Goal: Find contact information: Find contact information

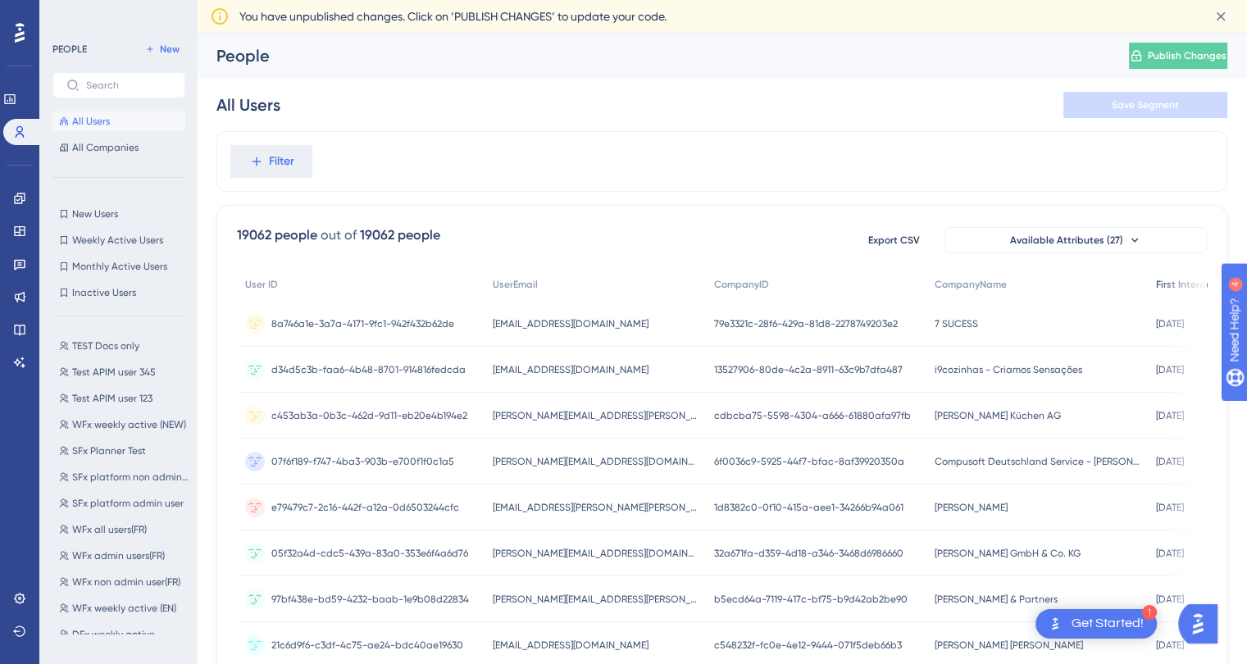
click at [1156, 290] on span "First Interaction" at bounding box center [1193, 284] width 74 height 13
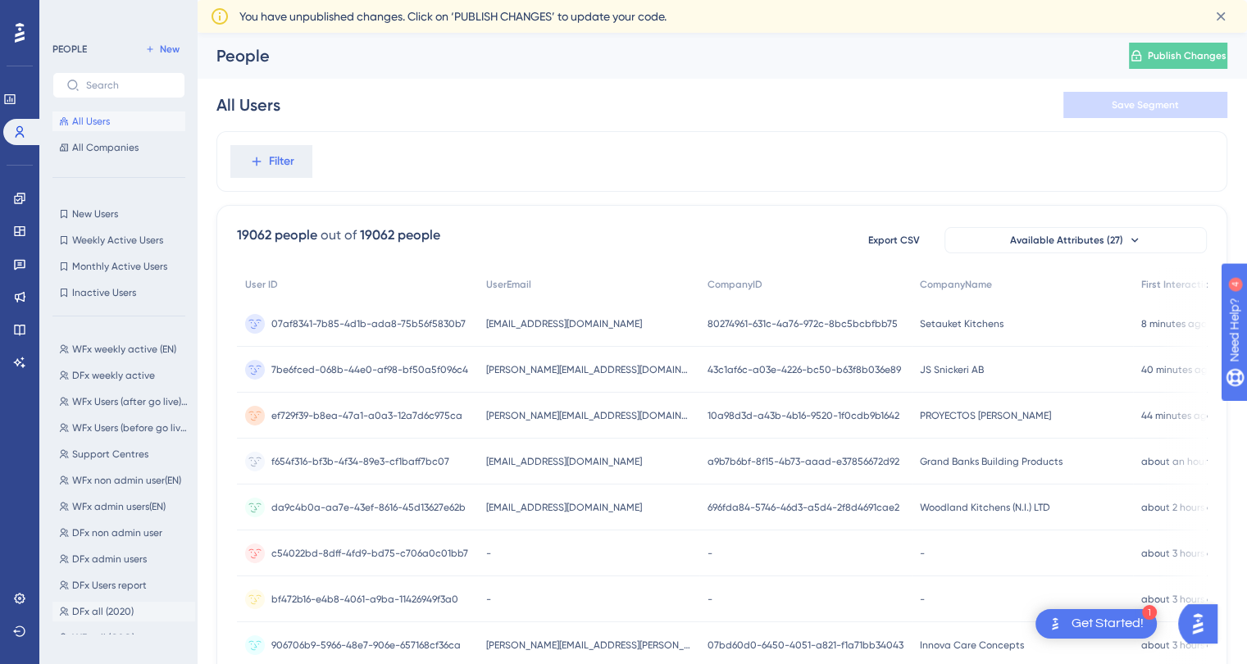
scroll to position [328, 0]
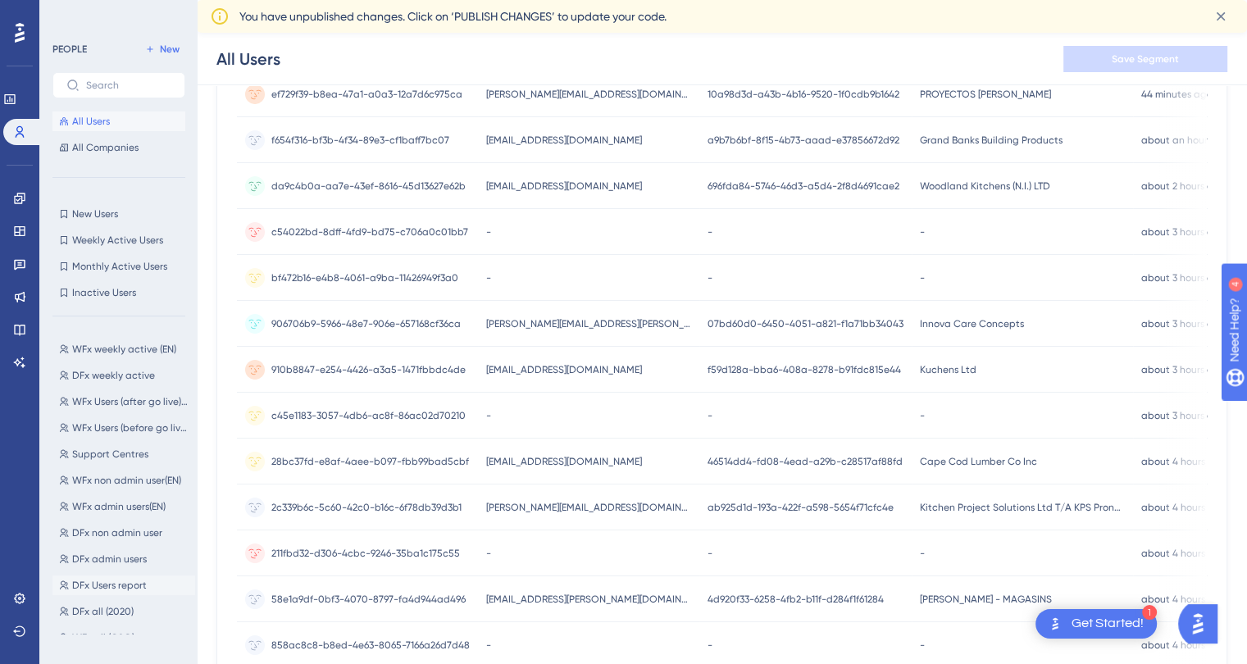
click at [154, 582] on button "DFx Users report DFx Users report" at bounding box center [123, 586] width 143 height 20
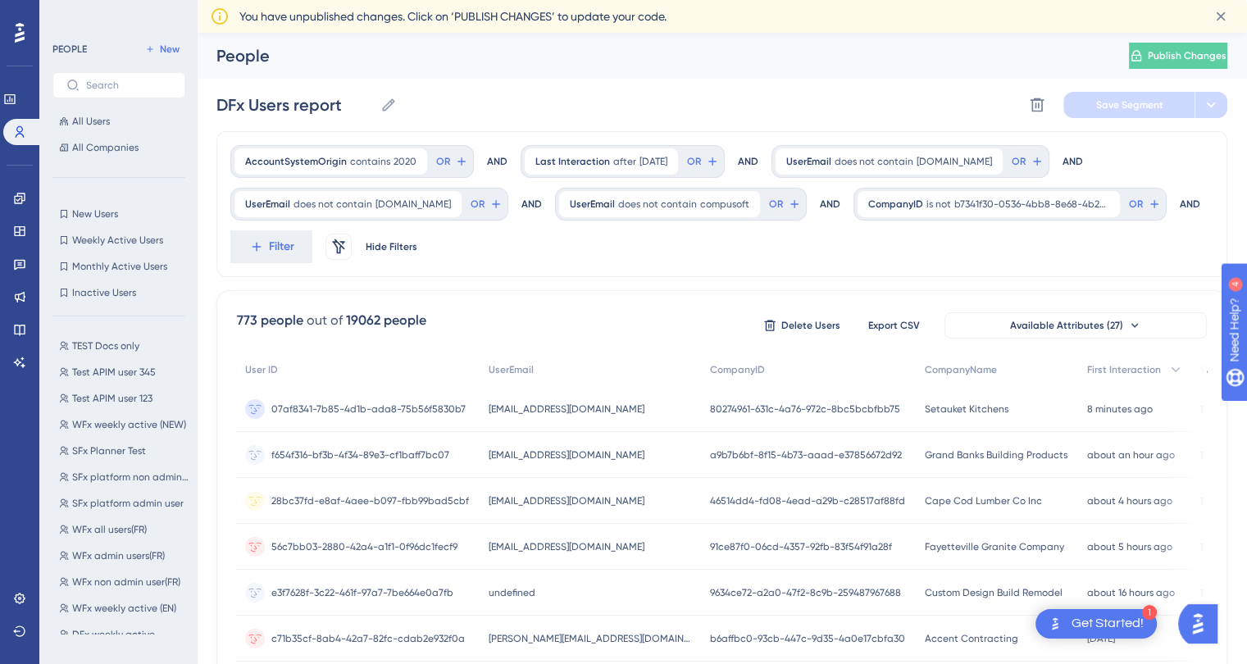
scroll to position [0, 0]
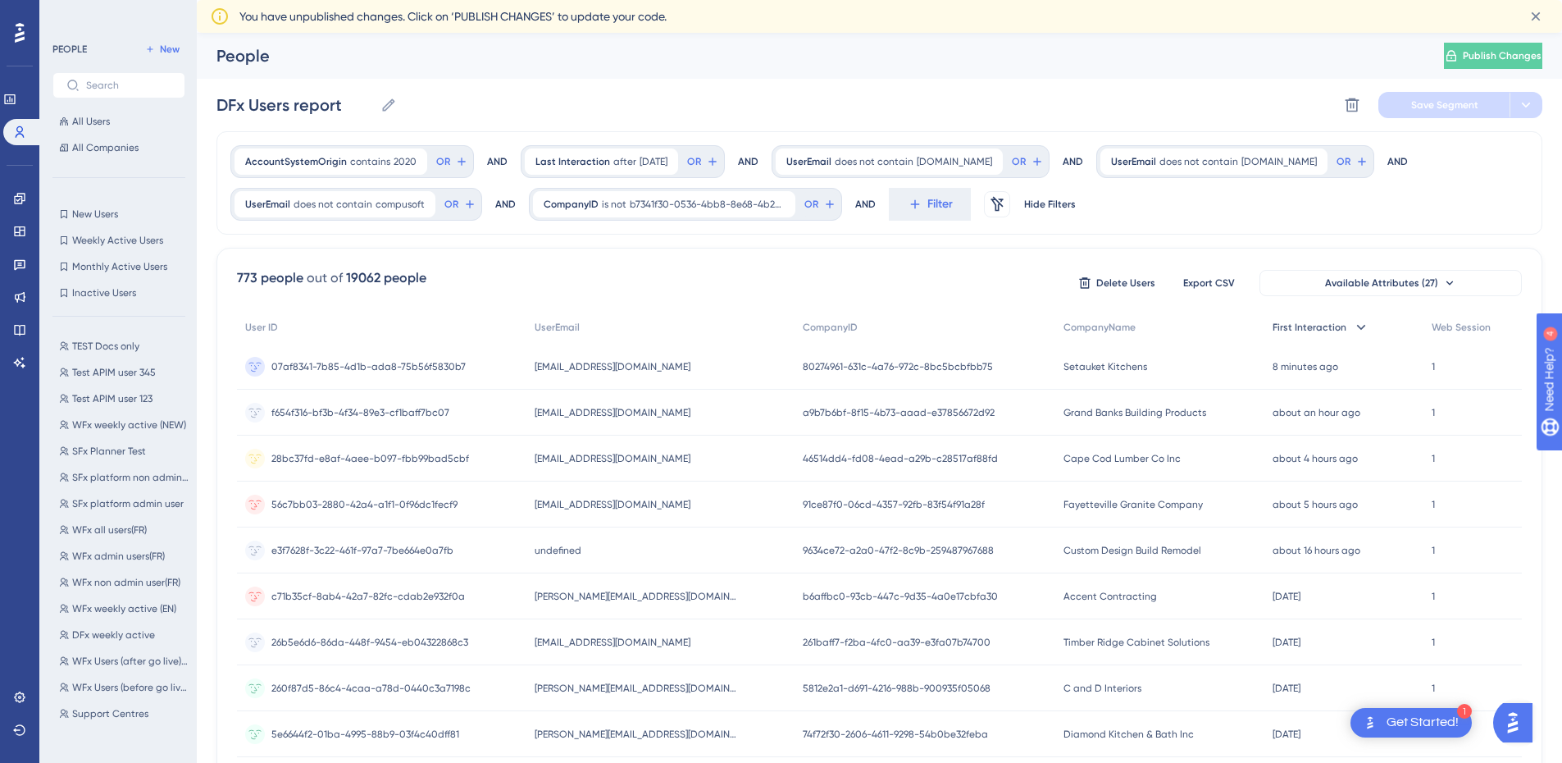
click at [1259, 329] on span "First Interaction" at bounding box center [1310, 327] width 74 height 13
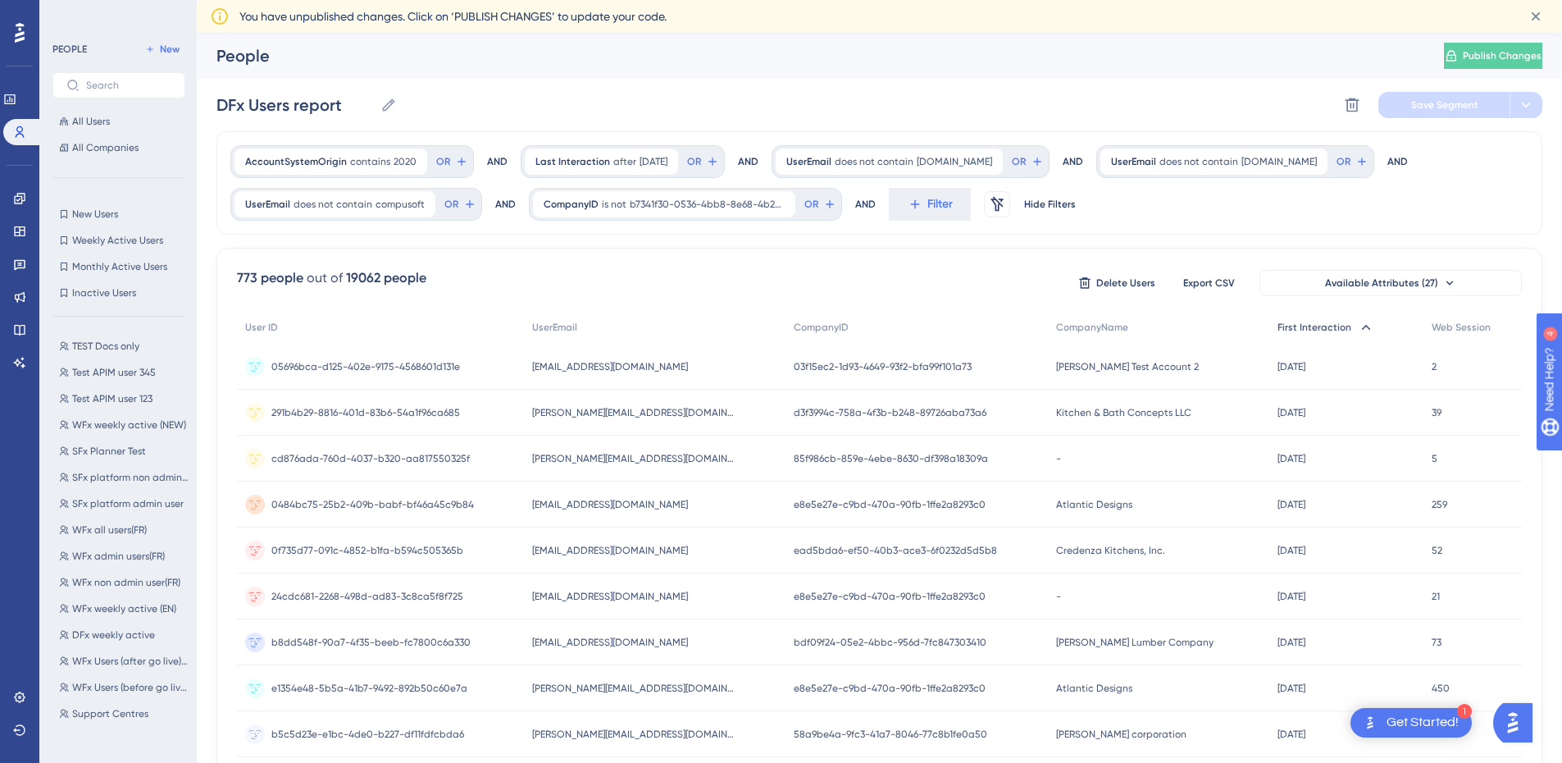
click at [1259, 329] on span "First Interaction" at bounding box center [1315, 327] width 74 height 13
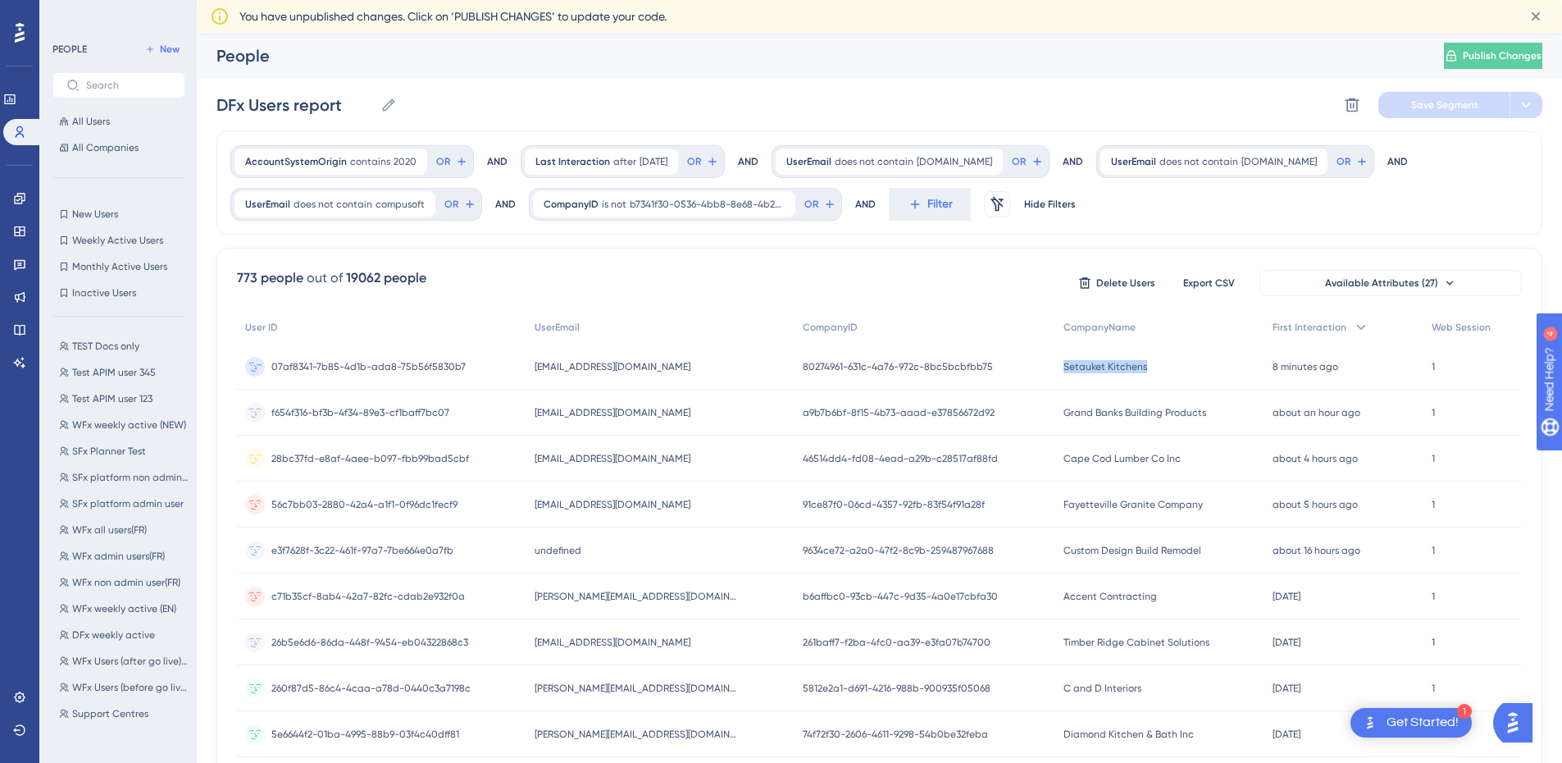
drag, startPoint x: 1132, startPoint y: 363, endPoint x: 1050, endPoint y: 363, distance: 82.0
click at [1056, 363] on div "Setauket Kitchens Setauket Kitchens" at bounding box center [1160, 367] width 208 height 46
copy span "Setauket Kitchens"
drag, startPoint x: 701, startPoint y: 368, endPoint x: 541, endPoint y: 368, distance: 159.9
click at [541, 368] on div "[EMAIL_ADDRESS][DOMAIN_NAME] [EMAIL_ADDRESS][DOMAIN_NAME]" at bounding box center [660, 367] width 267 height 46
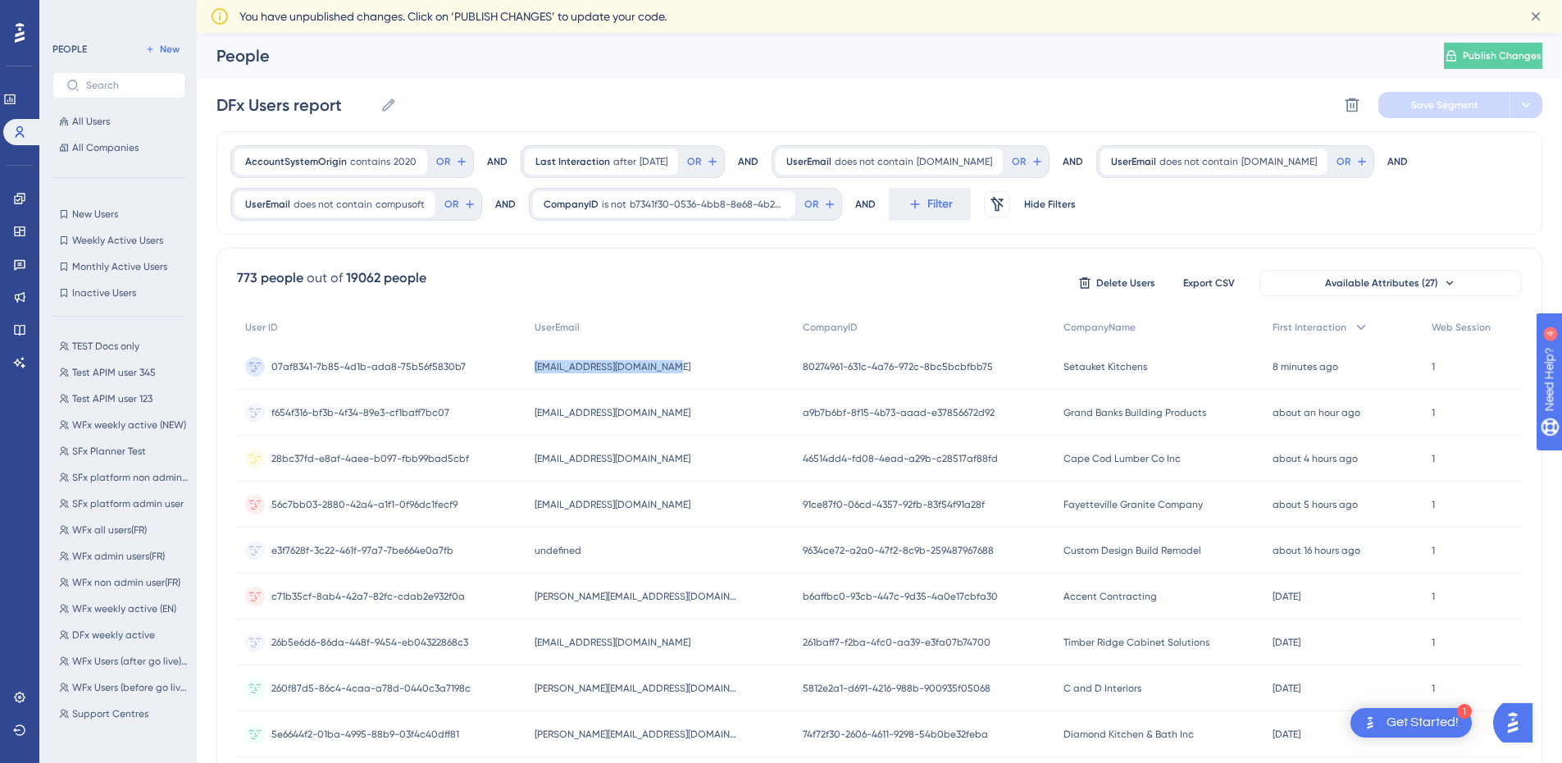
copy span "[EMAIL_ADDRESS][DOMAIN_NAME]"
drag, startPoint x: 697, startPoint y: 416, endPoint x: 537, endPoint y: 417, distance: 159.9
click at [537, 417] on div "[EMAIL_ADDRESS][DOMAIN_NAME] [EMAIL_ADDRESS][DOMAIN_NAME]" at bounding box center [660, 413] width 267 height 46
copy span "[EMAIL_ADDRESS][DOMAIN_NAME]"
drag, startPoint x: 1207, startPoint y: 414, endPoint x: 1047, endPoint y: 415, distance: 159.9
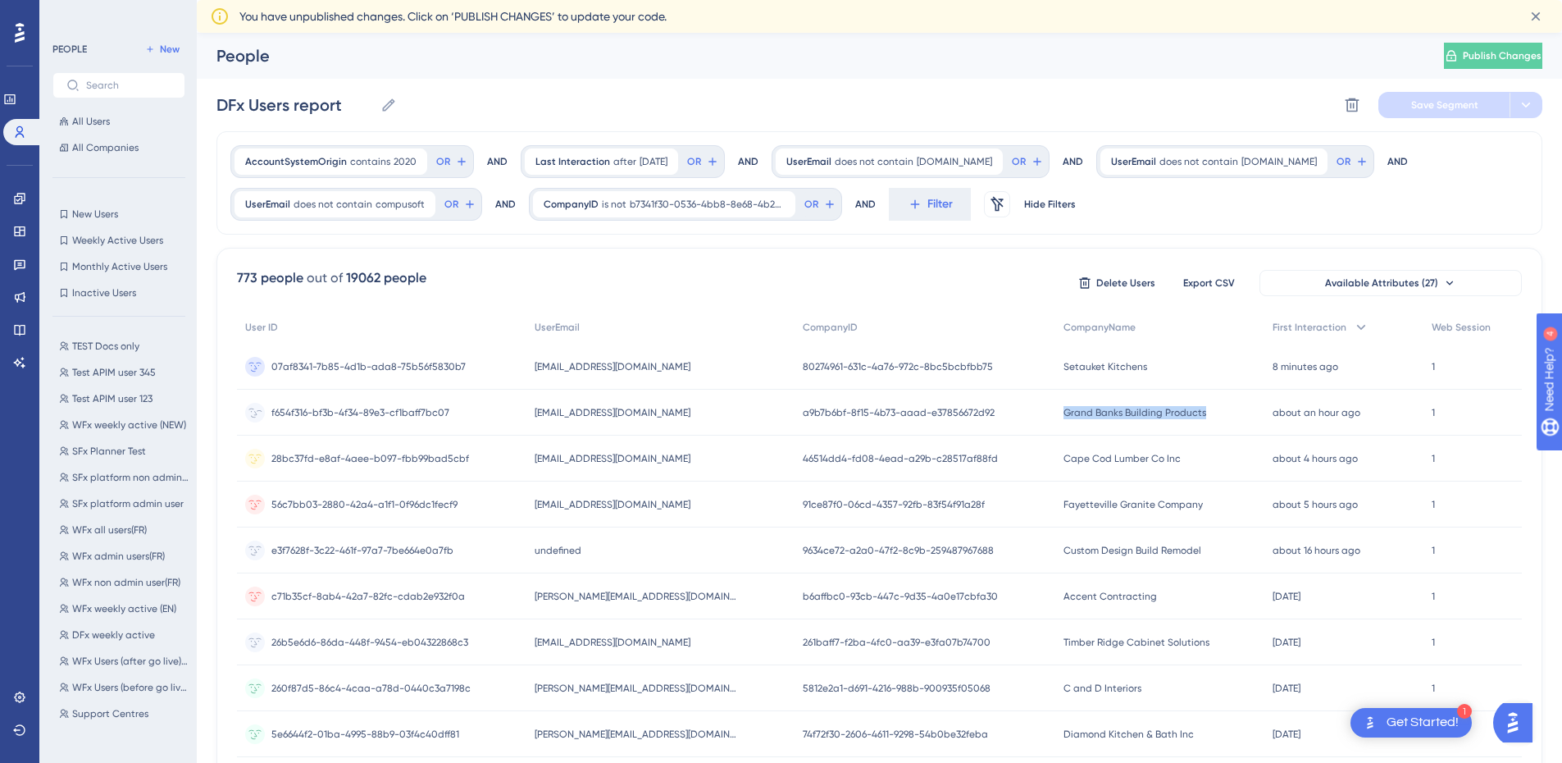
click at [1056, 415] on div "Grand Banks Building Products Grand Banks Building Products" at bounding box center [1160, 413] width 208 height 46
copy span "Grand Banks Building Products"
drag, startPoint x: 705, startPoint y: 414, endPoint x: 543, endPoint y: 415, distance: 161.6
click at [543, 415] on div "[EMAIL_ADDRESS][DOMAIN_NAME] [EMAIL_ADDRESS][DOMAIN_NAME]" at bounding box center [660, 413] width 267 height 46
copy span "[EMAIL_ADDRESS][DOMAIN_NAME]"
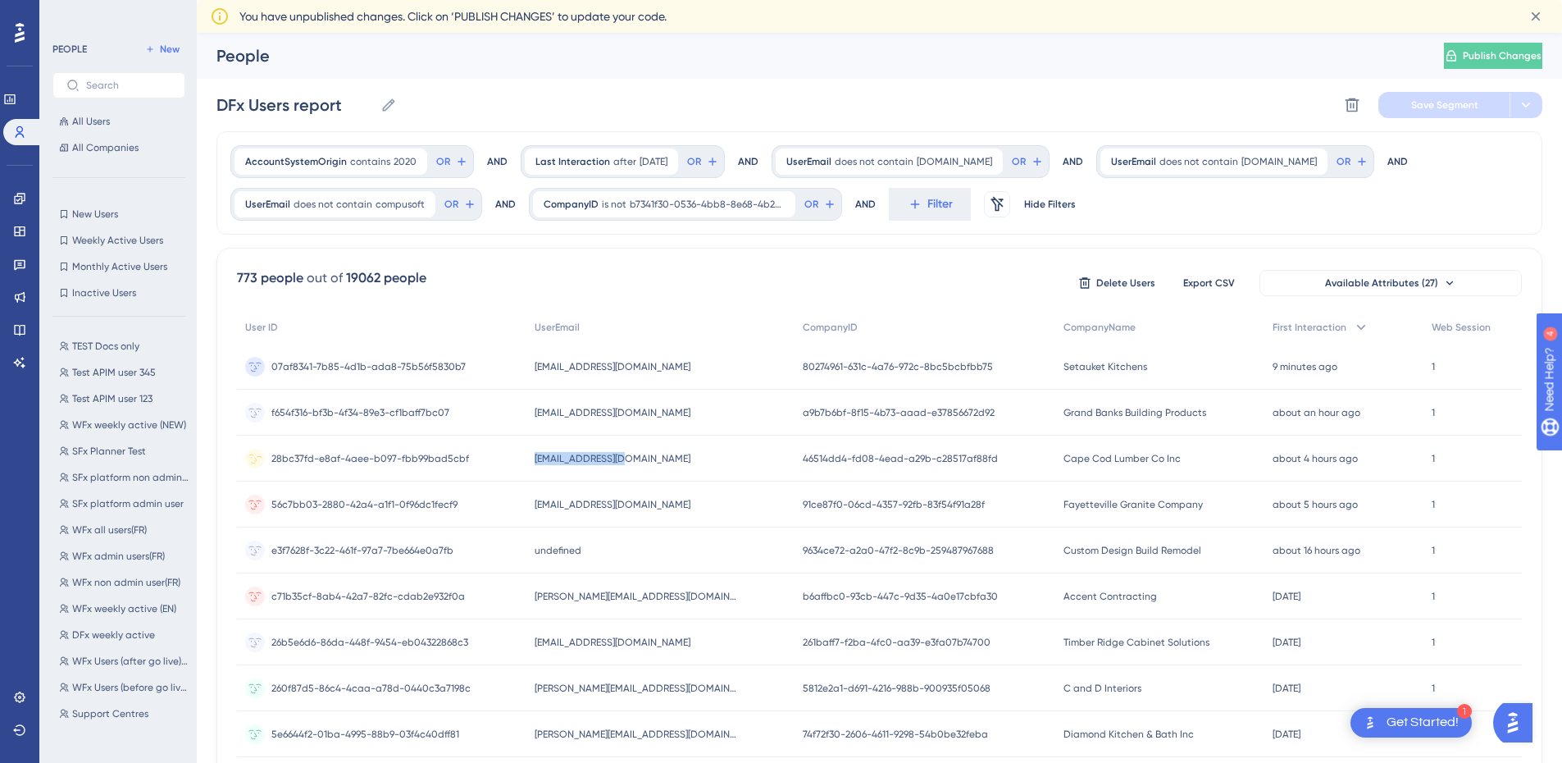
drag, startPoint x: 652, startPoint y: 462, endPoint x: 624, endPoint y: 461, distance: 27.9
click at [536, 459] on div "[EMAIL_ADDRESS][DOMAIN_NAME] [EMAIL_ADDRESS][DOMAIN_NAME]" at bounding box center [660, 459] width 267 height 46
copy span "[EMAIL_ADDRESS][DOMAIN_NAME]"
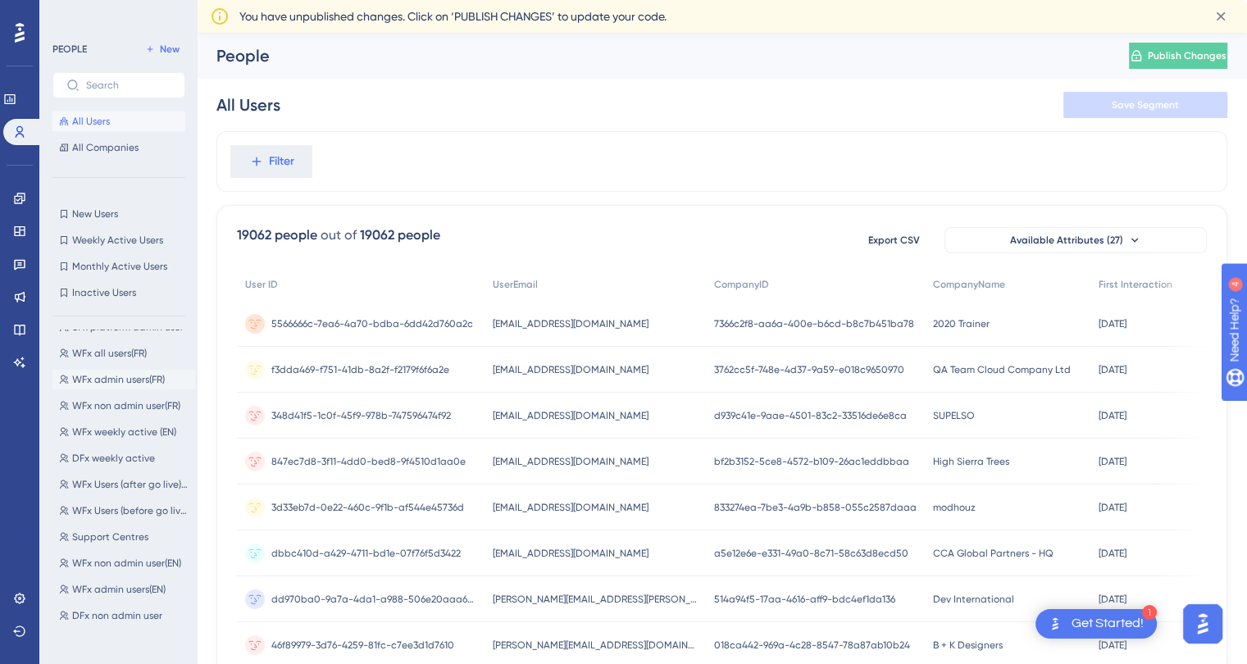
scroll to position [259, 0]
click at [148, 585] on button "DFx Users report DFx Users report" at bounding box center [123, 586] width 143 height 20
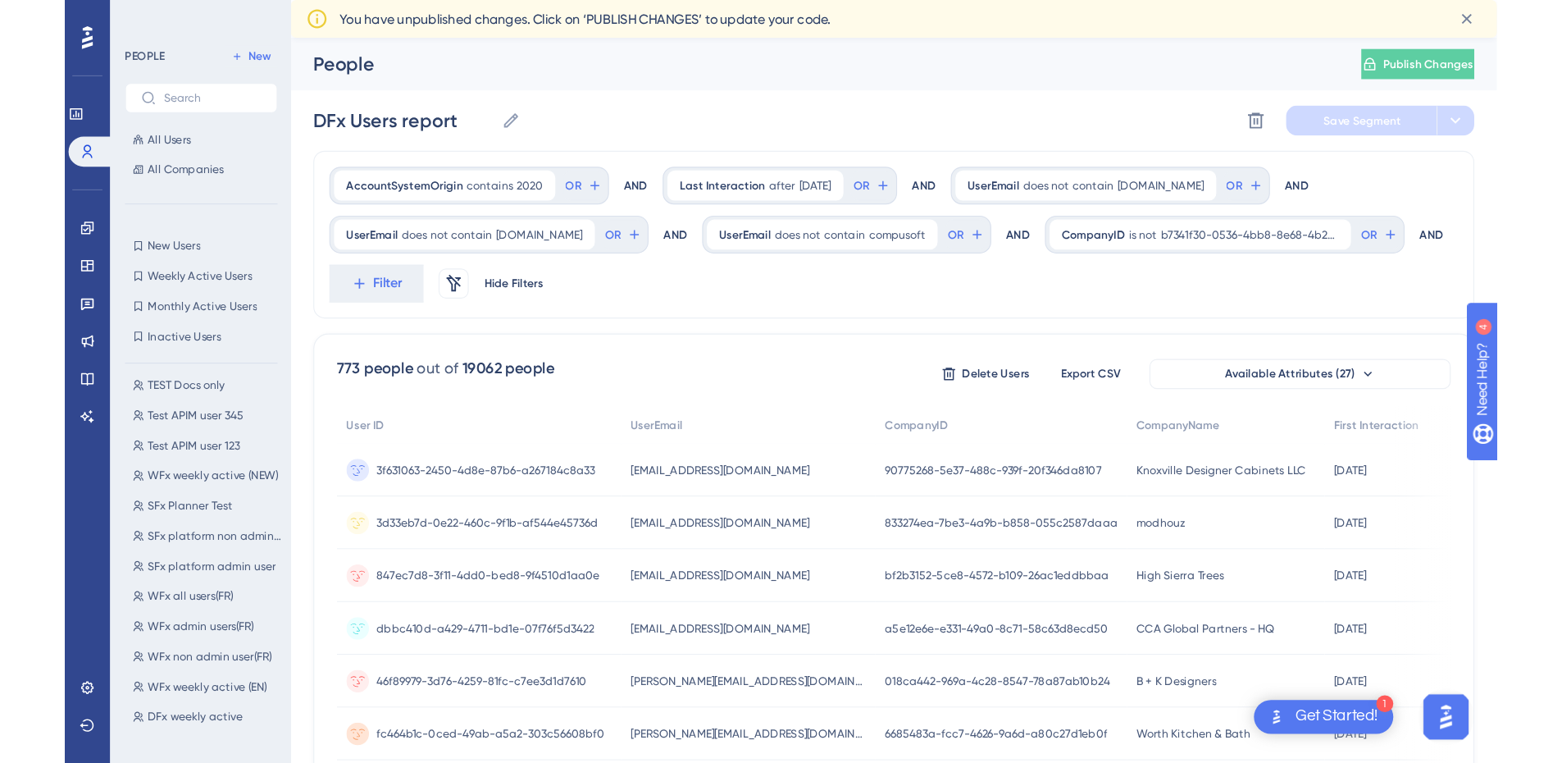
scroll to position [0, 0]
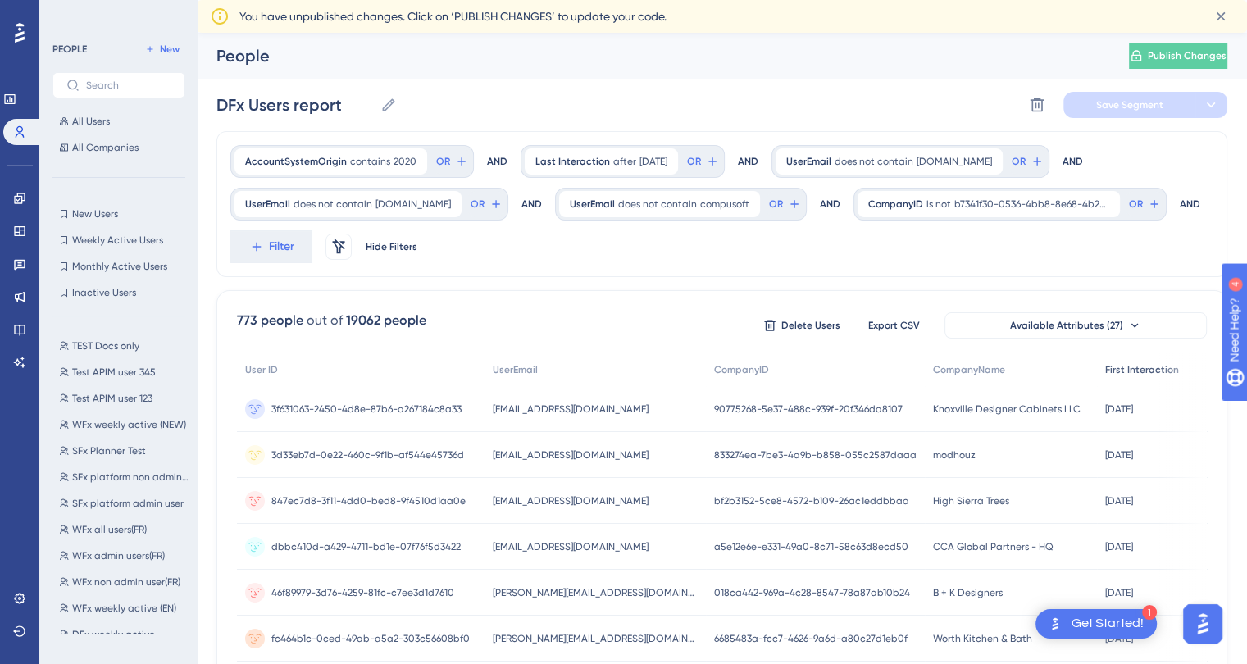
click at [1106, 370] on span "First Interaction" at bounding box center [1143, 369] width 74 height 13
